Goal: Information Seeking & Learning: Learn about a topic

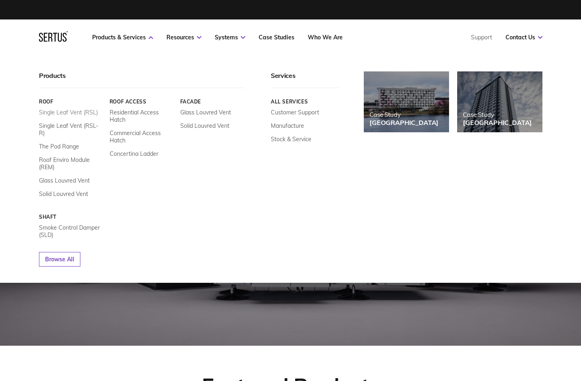
click at [80, 110] on link "Single Leaf Vent (RSL)" at bounding box center [68, 112] width 59 height 7
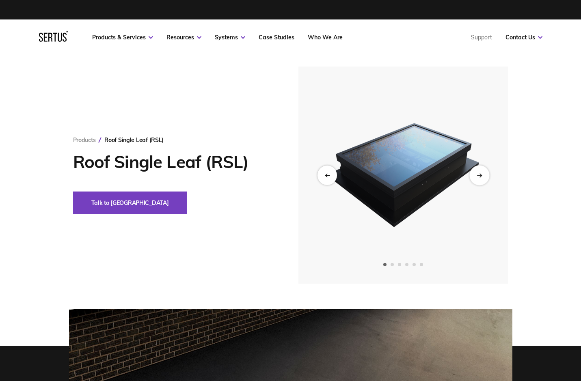
click at [482, 181] on div "Next slide" at bounding box center [479, 175] width 20 height 20
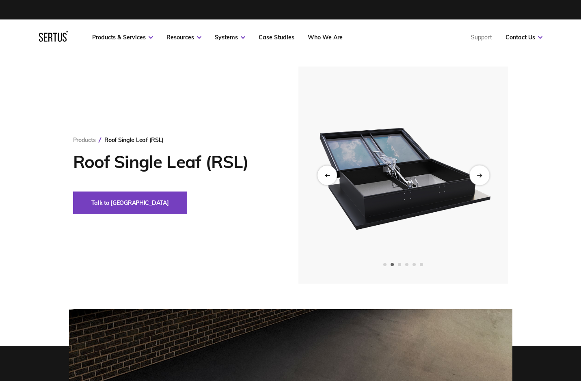
click at [482, 181] on div "Next slide" at bounding box center [479, 175] width 20 height 20
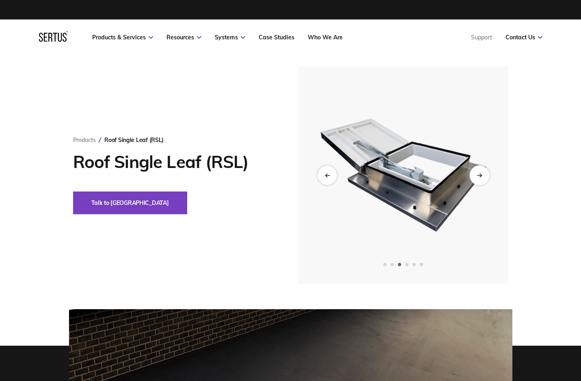
click at [482, 181] on div "Next slide" at bounding box center [479, 175] width 20 height 20
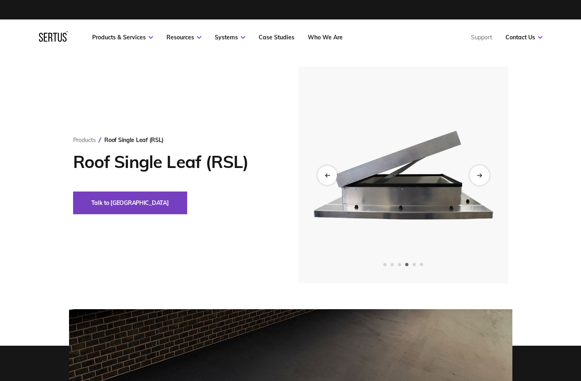
click at [482, 181] on div "Next slide" at bounding box center [479, 175] width 20 height 20
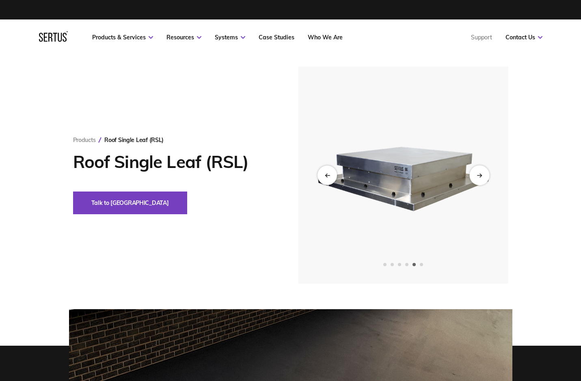
click at [482, 181] on div "Next slide" at bounding box center [479, 175] width 20 height 20
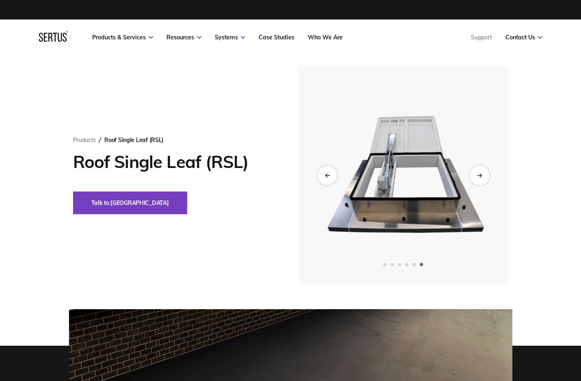
click at [482, 181] on div "Next slide" at bounding box center [479, 175] width 20 height 20
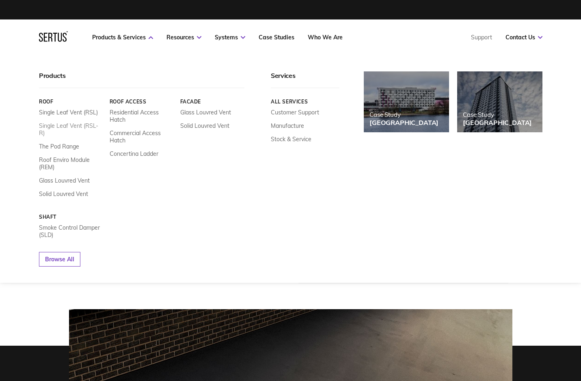
click at [85, 125] on link "Single Leaf Vent (RSL-R)" at bounding box center [71, 129] width 65 height 15
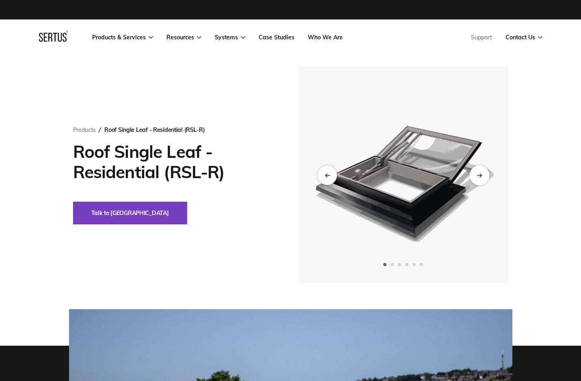
click at [482, 175] on icon "Next slide" at bounding box center [479, 175] width 5 height 4
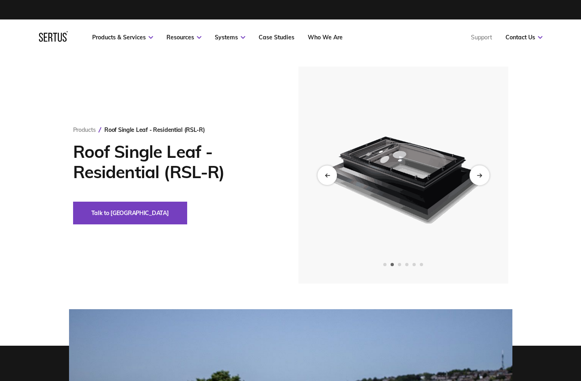
click at [482, 175] on icon "Next slide" at bounding box center [479, 175] width 5 height 4
